Goal: Transaction & Acquisition: Subscribe to service/newsletter

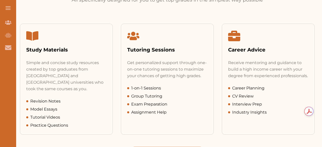
scroll to position [259, 0]
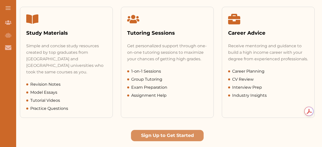
drag, startPoint x: 322, startPoint y: 13, endPoint x: 322, endPoint y: 49, distance: 35.3
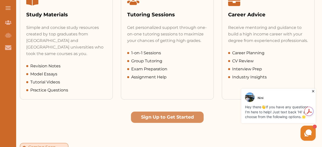
scroll to position [269, 0]
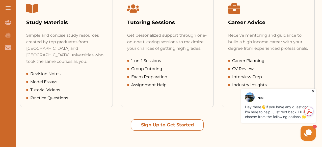
click at [165, 120] on button "Sign Up to Get Started" at bounding box center [167, 125] width 73 height 11
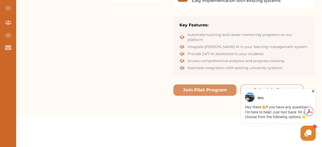
scroll to position [92, 0]
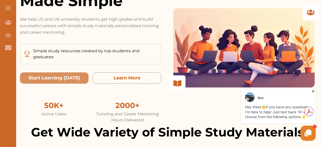
drag, startPoint x: 107, startPoint y: 8, endPoint x: 44, endPoint y: -1, distance: 64.2
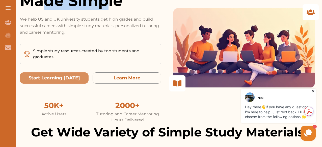
scroll to position [82, 0]
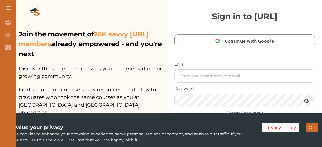
scroll to position [8, 0]
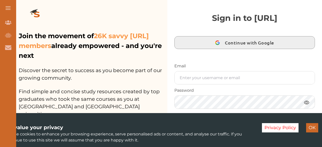
click at [262, 41] on span "Continue with Google" at bounding box center [251, 43] width 52 height 12
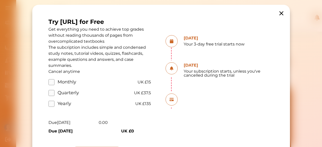
scroll to position [8, 0]
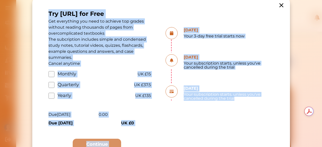
drag, startPoint x: 0, startPoint y: 0, endPoint x: 322, endPoint y: 25, distance: 322.6
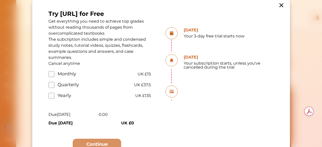
click at [294, 45] on div "Try [URL] for Free Get everything you need to achieve top grades without readin…" at bounding box center [161, 73] width 322 height 147
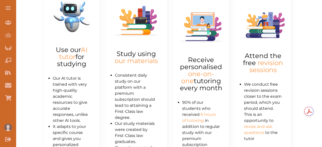
scroll to position [0, 0]
drag, startPoint x: 322, startPoint y: 65, endPoint x: 322, endPoint y: 76, distance: 10.8
click at [321, 76] on html "Join Our Team Join Our Team AI Tutor (Coming Soon) AI Tutor Career Advice Caree…" at bounding box center [161, 116] width 322 height 692
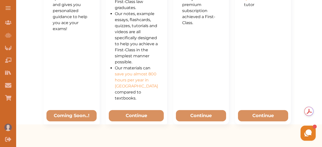
scroll to position [383, 0]
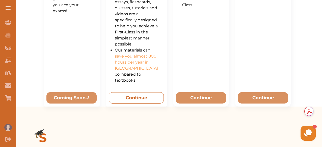
click at [149, 104] on button "Continue" at bounding box center [136, 98] width 55 height 11
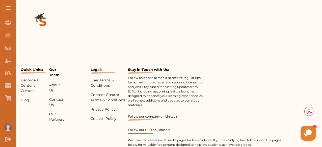
scroll to position [248, 0]
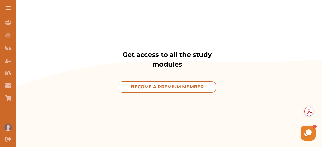
click at [202, 89] on p "BECOME A PREMIUM MEMBER" at bounding box center [167, 87] width 73 height 7
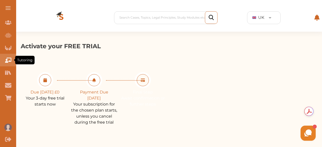
click at [9, 63] on icon "Tutoring" at bounding box center [8, 60] width 6 height 6
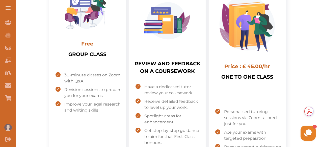
scroll to position [167, 0]
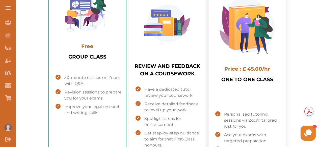
click at [85, 45] on span "Free" at bounding box center [87, 46] width 12 height 6
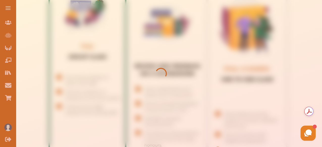
scroll to position [168, 0]
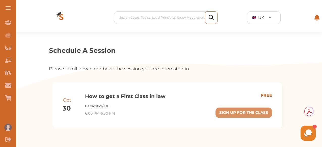
click at [68, 107] on p "30" at bounding box center [67, 109] width 8 height 10
click at [71, 109] on div "Oct 30 How to get a First Class in law Capacity: 1 / 100 6:00 PM - 6:30 PM" at bounding box center [114, 105] width 103 height 25
